Goal: Use online tool/utility: Utilize a website feature to perform a specific function

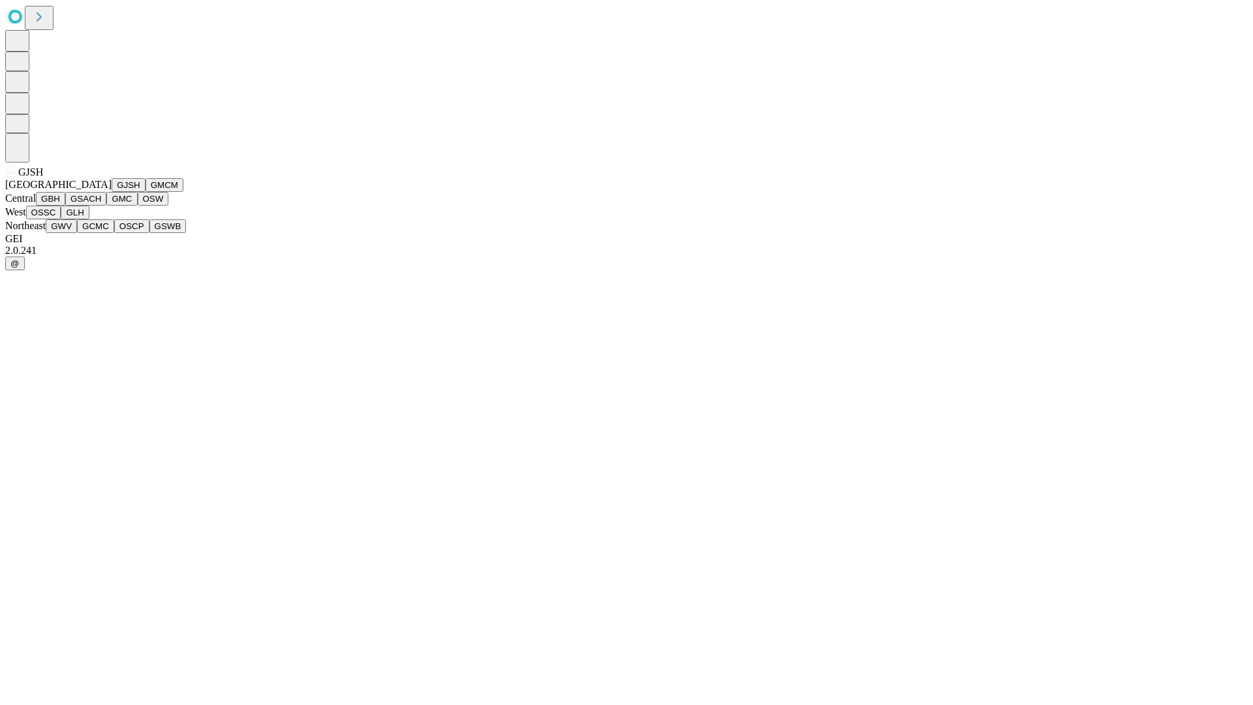
click at [112, 192] on button "GJSH" at bounding box center [129, 185] width 34 height 14
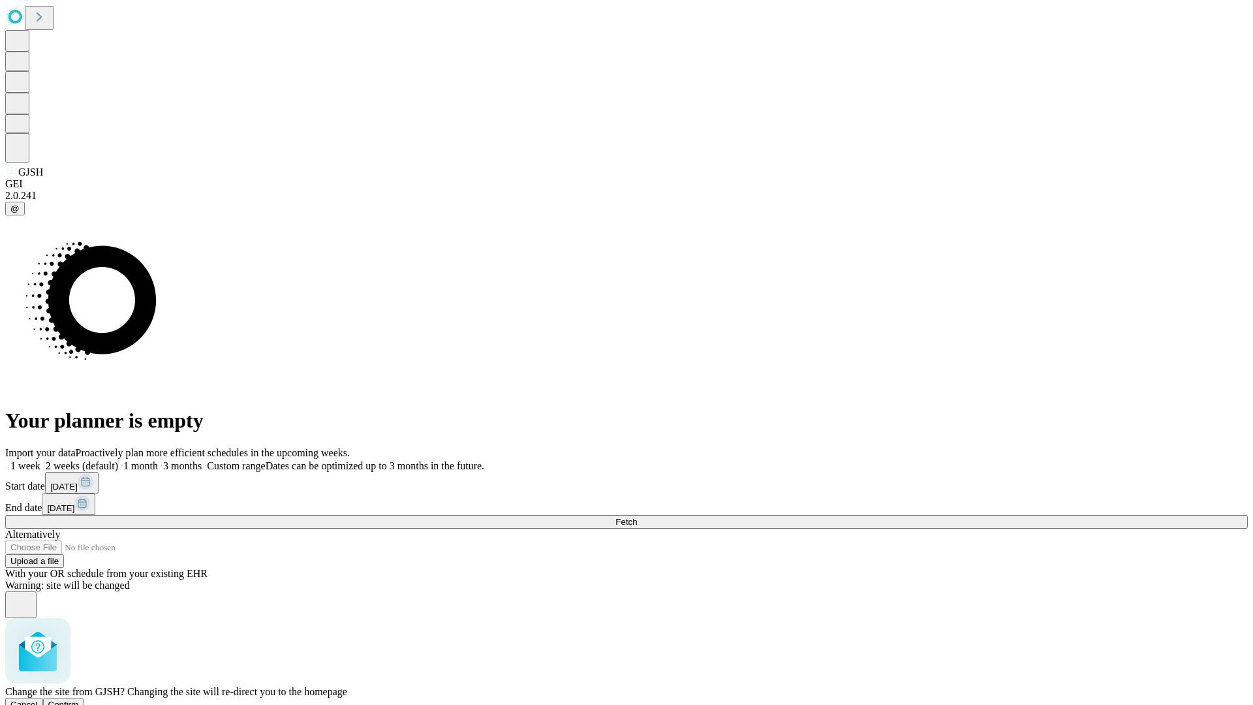
click at [79, 700] on span "Confirm" at bounding box center [63, 705] width 31 height 10
click at [158, 460] on label "1 month" at bounding box center [138, 465] width 40 height 11
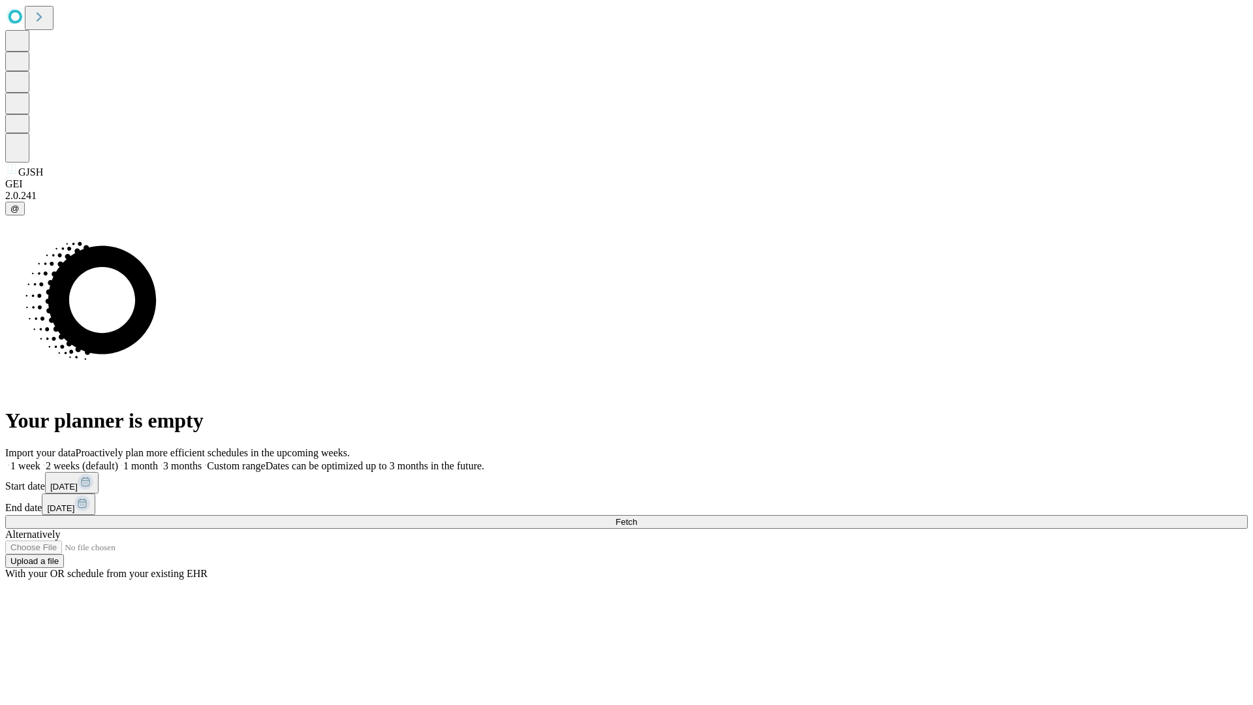
click at [637, 517] on span "Fetch" at bounding box center [627, 522] width 22 height 10
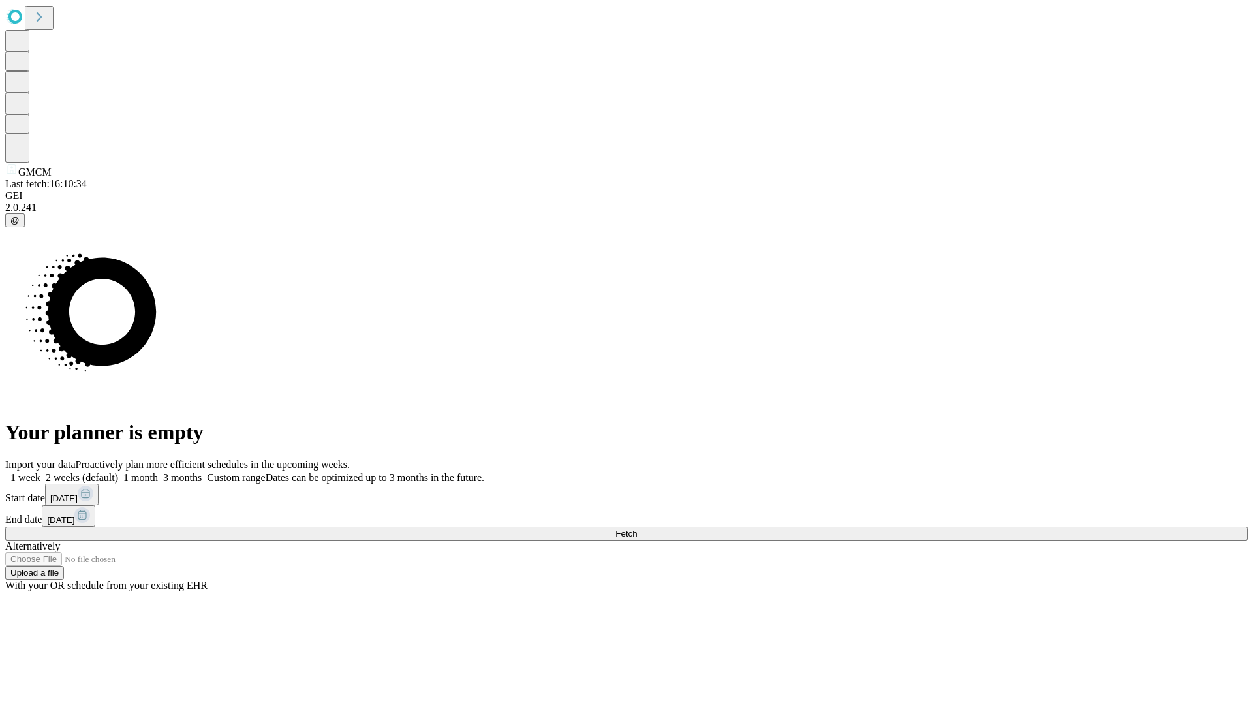
click at [158, 472] on label "1 month" at bounding box center [138, 477] width 40 height 11
click at [637, 529] on span "Fetch" at bounding box center [627, 534] width 22 height 10
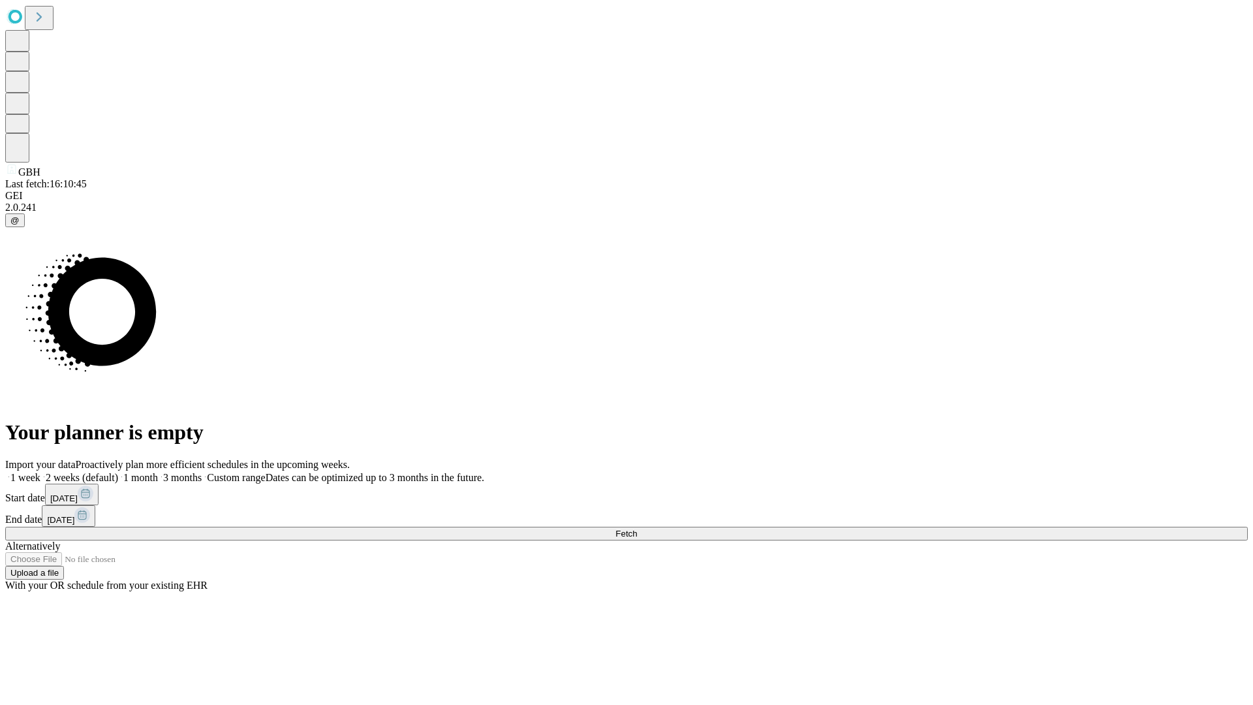
click at [158, 472] on label "1 month" at bounding box center [138, 477] width 40 height 11
click at [637, 529] on span "Fetch" at bounding box center [627, 534] width 22 height 10
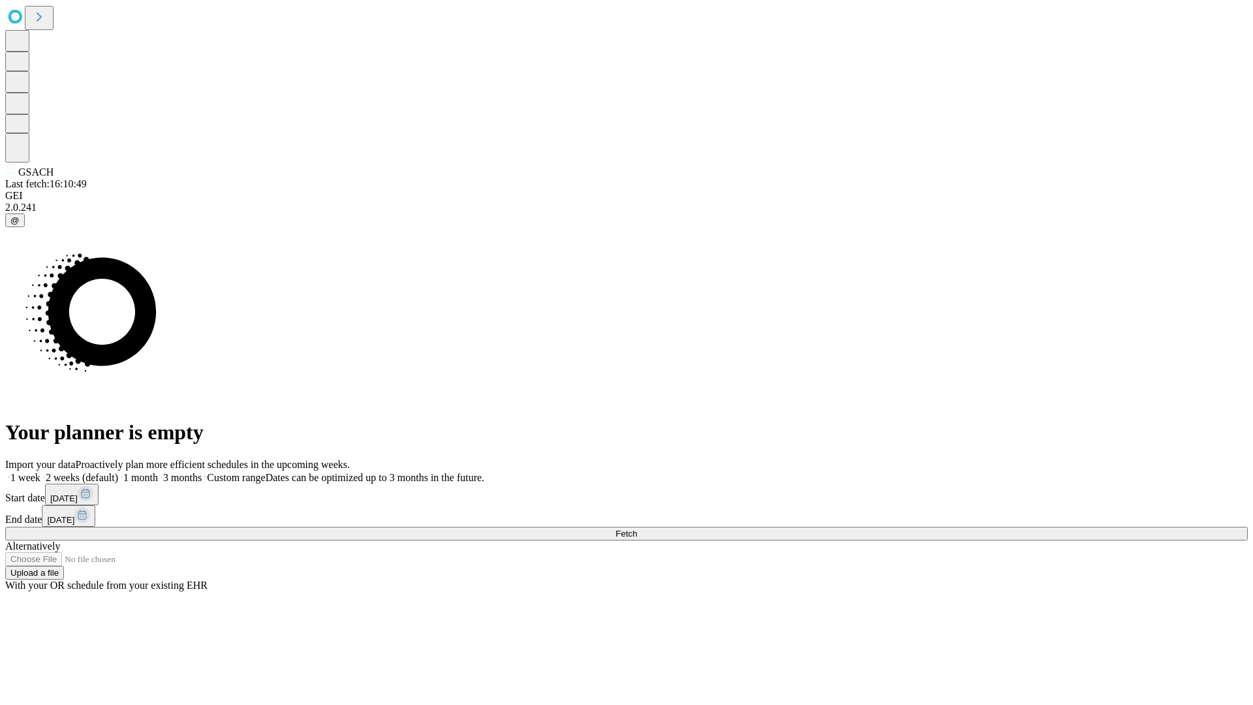
click at [158, 472] on label "1 month" at bounding box center [138, 477] width 40 height 11
click at [637, 529] on span "Fetch" at bounding box center [627, 534] width 22 height 10
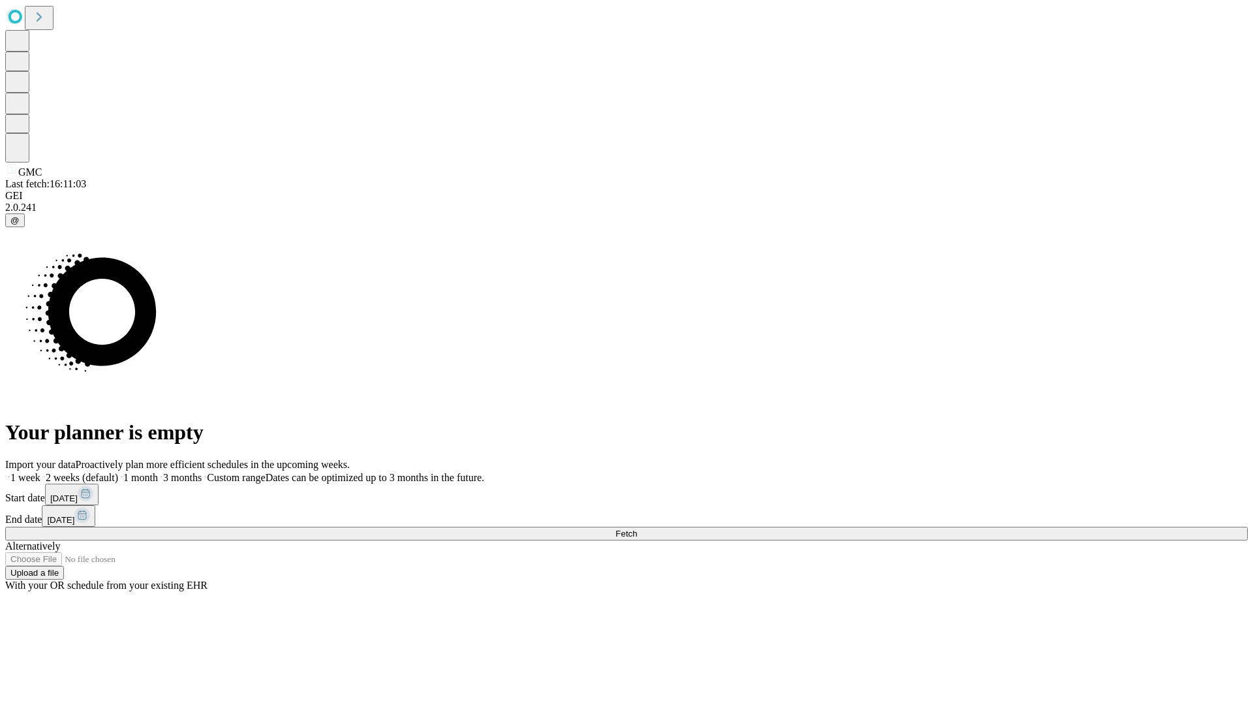
click at [158, 472] on label "1 month" at bounding box center [138, 477] width 40 height 11
click at [637, 529] on span "Fetch" at bounding box center [627, 534] width 22 height 10
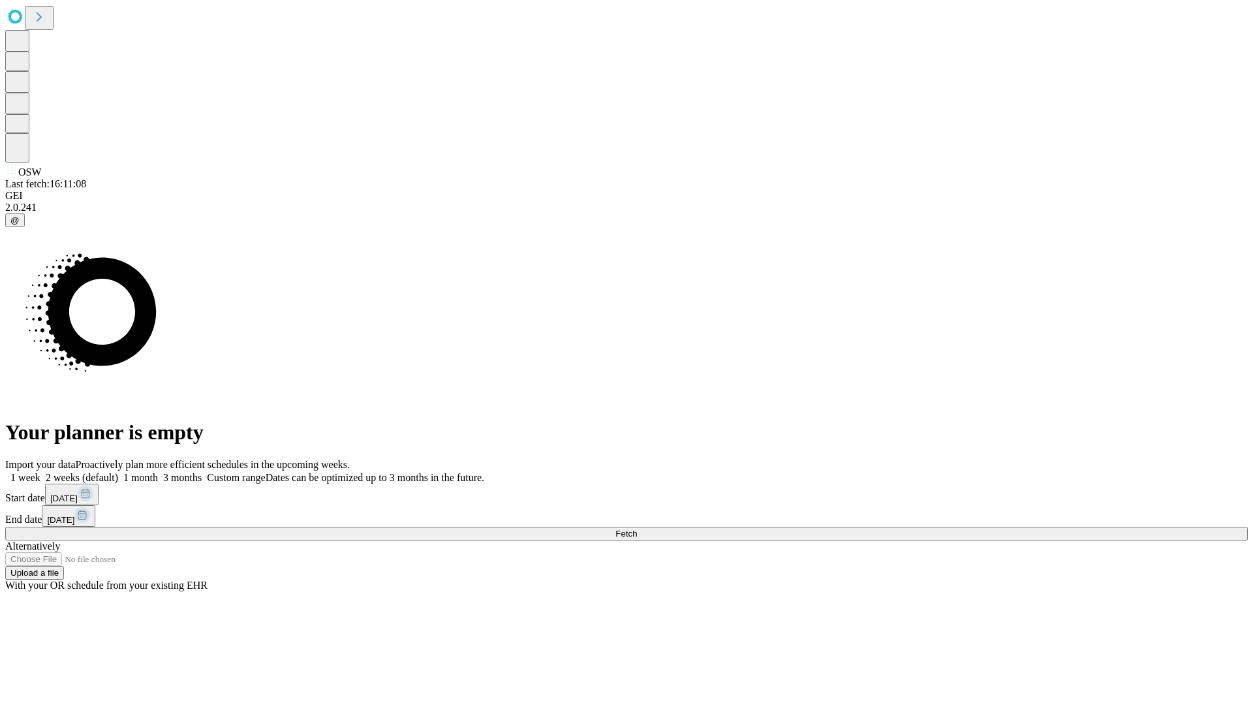
click at [158, 472] on label "1 month" at bounding box center [138, 477] width 40 height 11
click at [637, 529] on span "Fetch" at bounding box center [627, 534] width 22 height 10
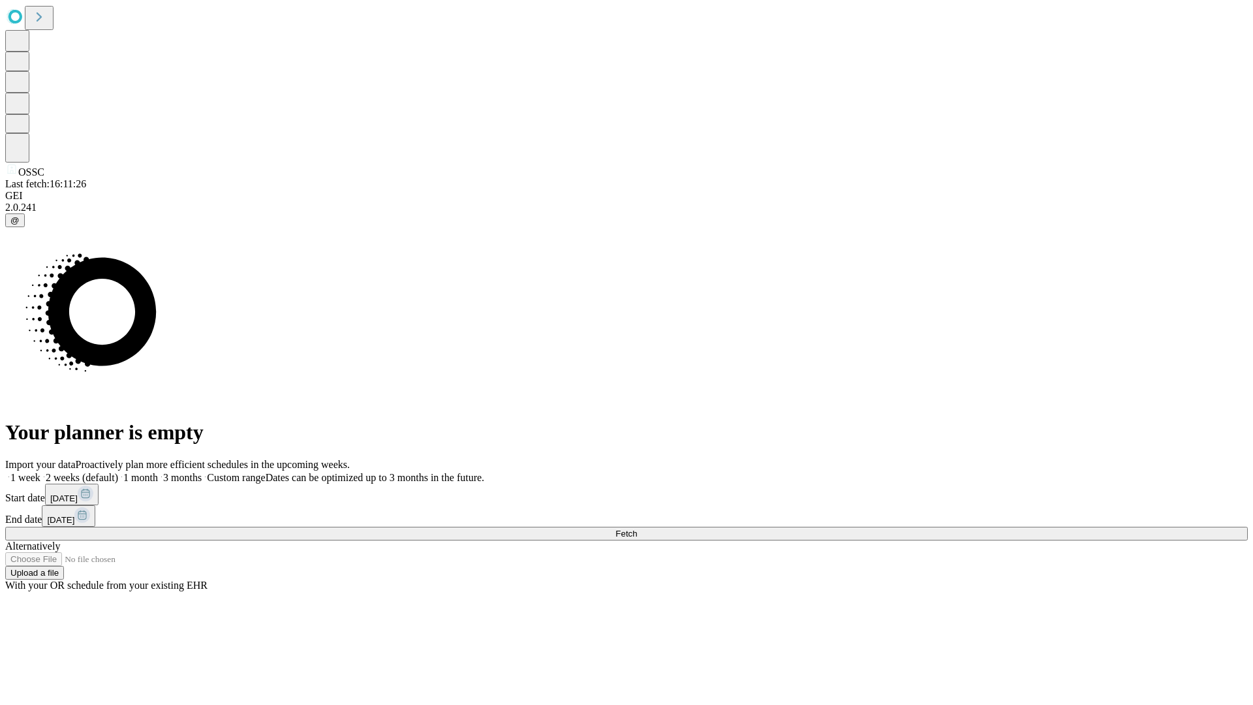
click at [158, 472] on label "1 month" at bounding box center [138, 477] width 40 height 11
click at [637, 529] on span "Fetch" at bounding box center [627, 534] width 22 height 10
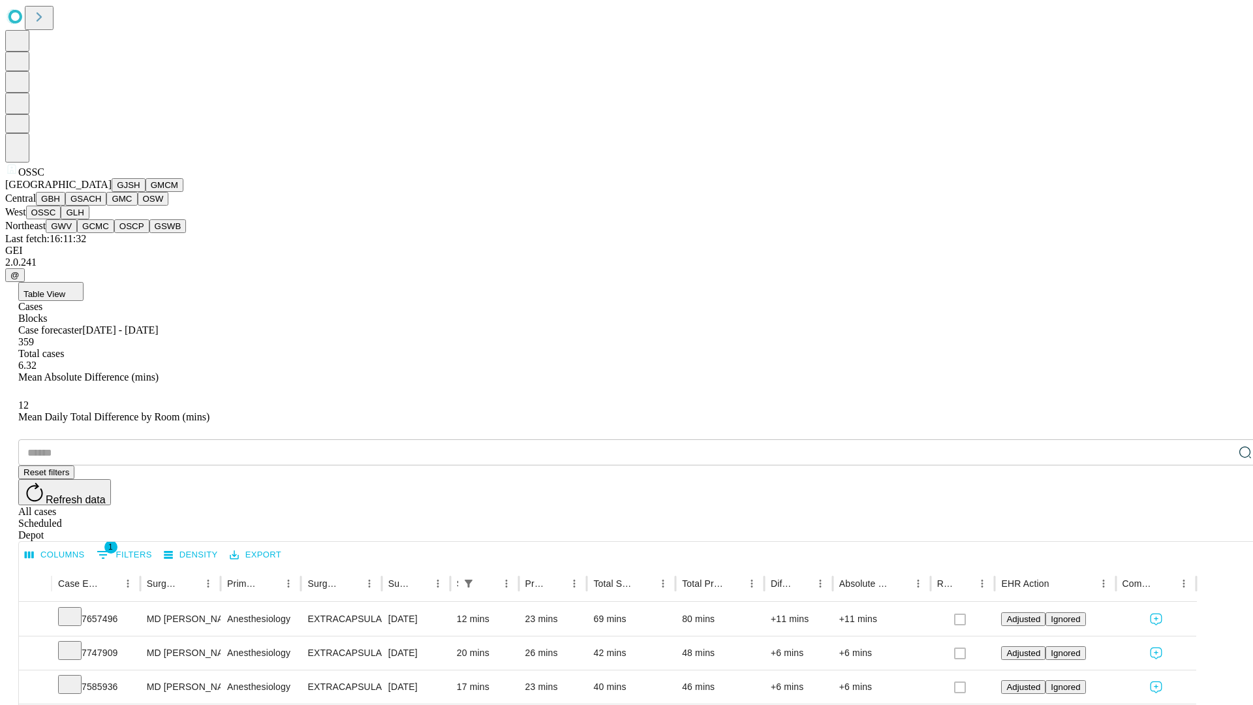
click at [89, 219] on button "GLH" at bounding box center [75, 213] width 28 height 14
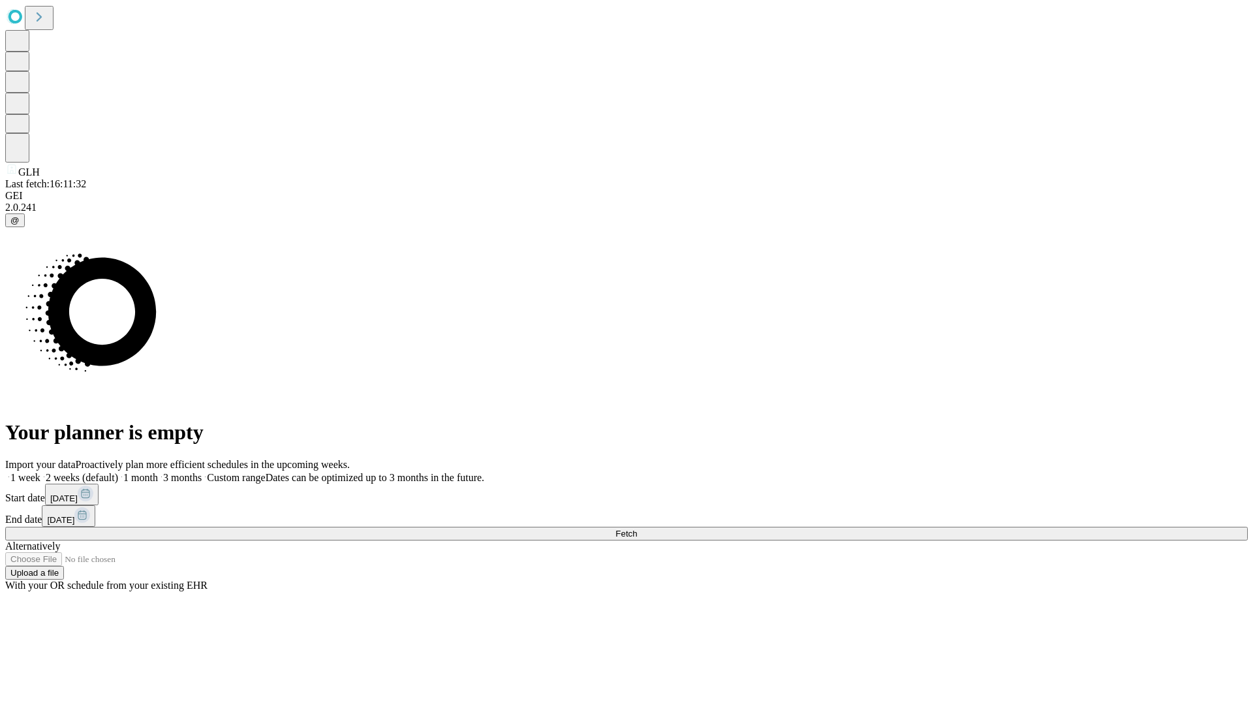
click at [158, 472] on label "1 month" at bounding box center [138, 477] width 40 height 11
click at [637, 529] on span "Fetch" at bounding box center [627, 534] width 22 height 10
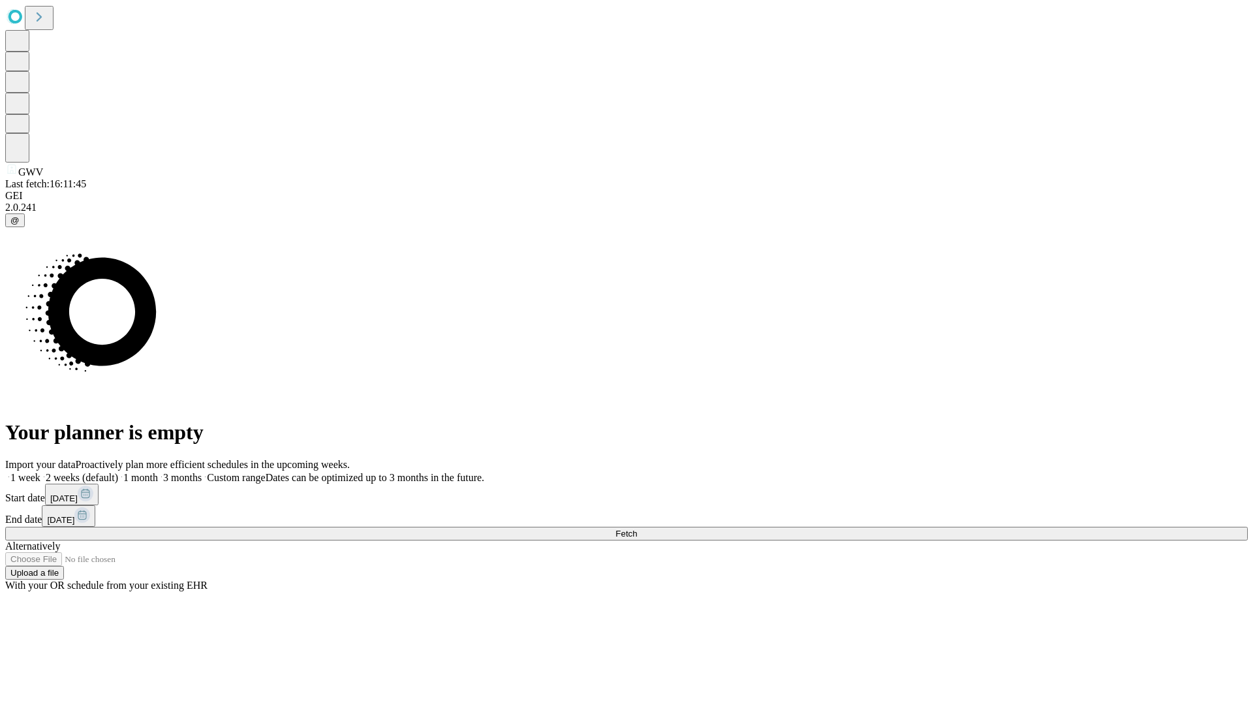
click at [158, 472] on label "1 month" at bounding box center [138, 477] width 40 height 11
click at [637, 529] on span "Fetch" at bounding box center [627, 534] width 22 height 10
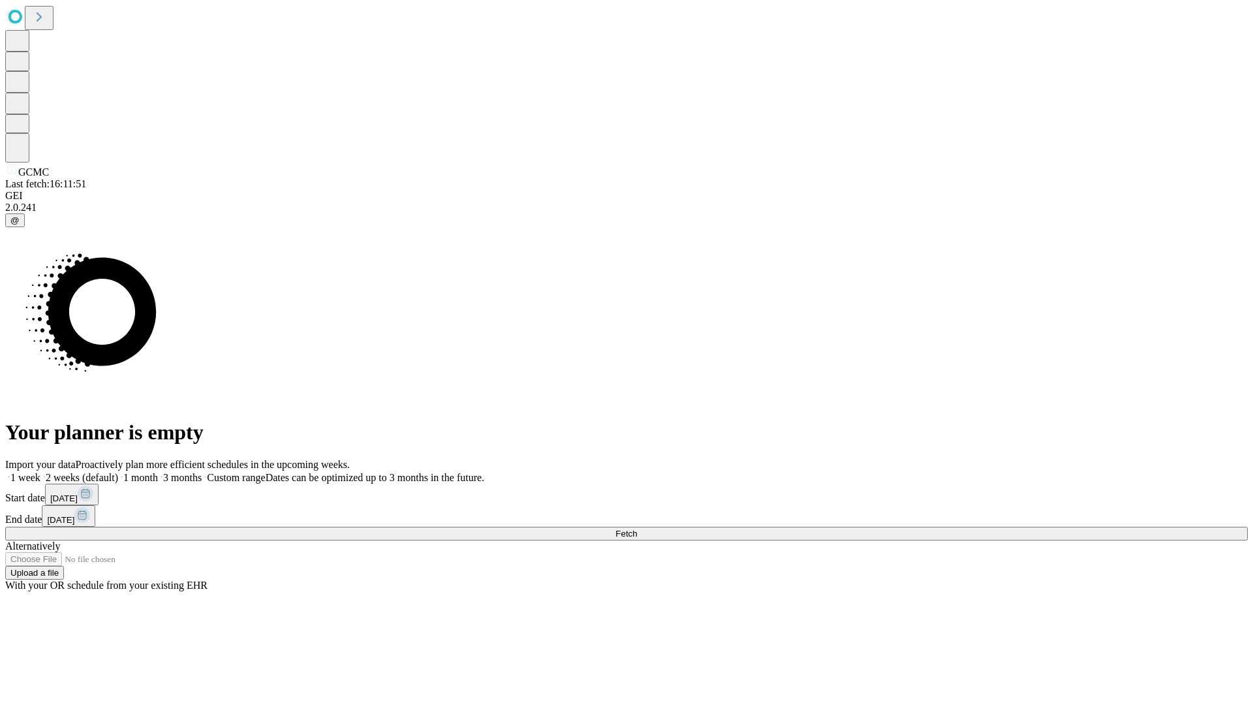
click at [158, 472] on label "1 month" at bounding box center [138, 477] width 40 height 11
click at [637, 529] on span "Fetch" at bounding box center [627, 534] width 22 height 10
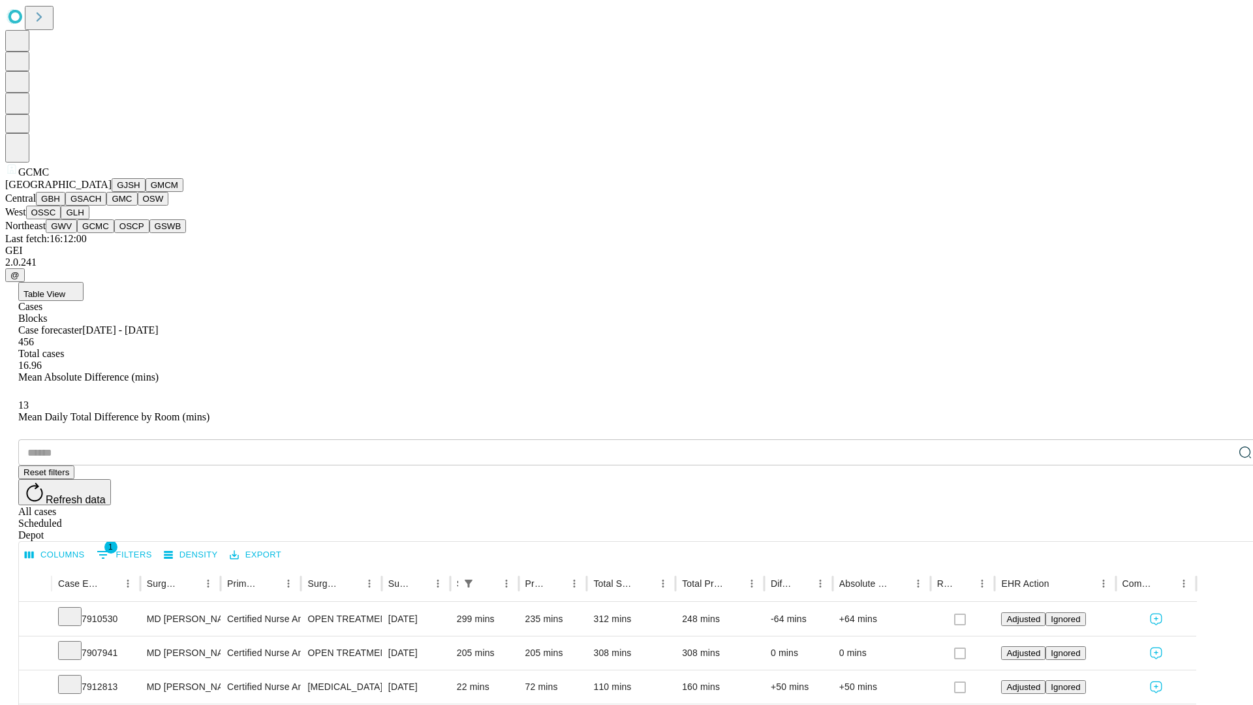
click at [114, 233] on button "OSCP" at bounding box center [131, 226] width 35 height 14
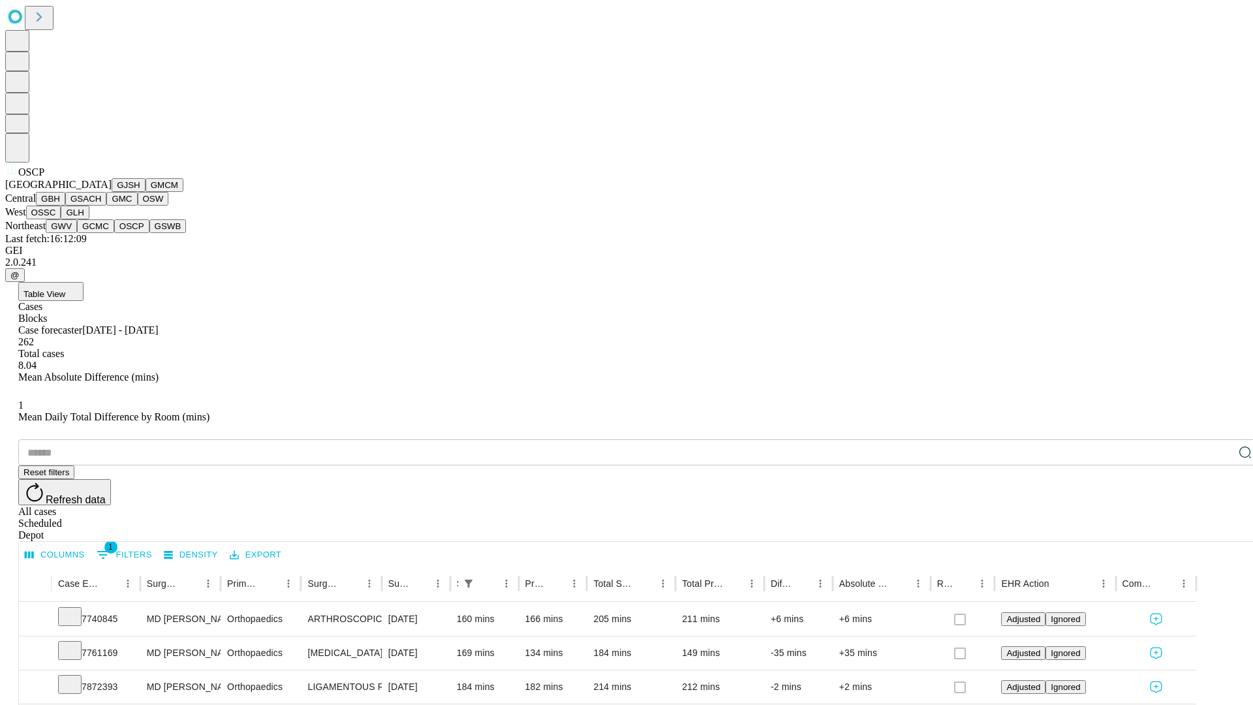
click at [149, 233] on button "GSWB" at bounding box center [167, 226] width 37 height 14
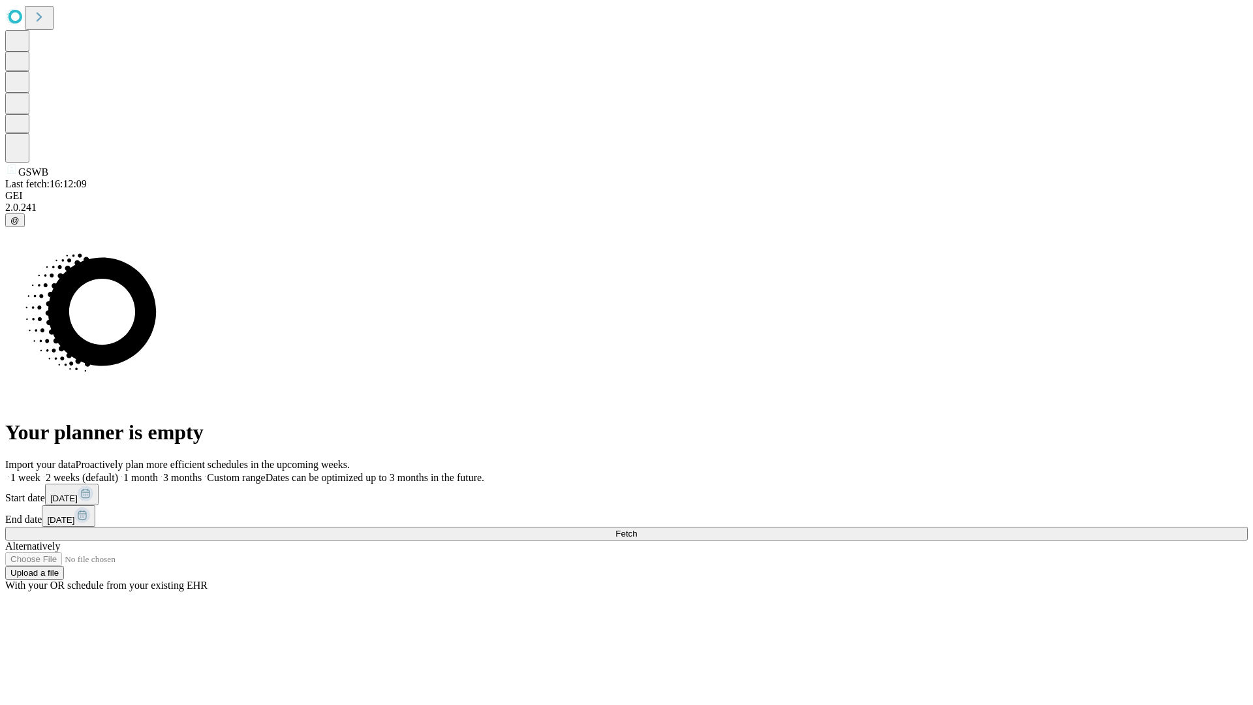
click at [637, 529] on span "Fetch" at bounding box center [627, 534] width 22 height 10
